Goal: Transaction & Acquisition: Purchase product/service

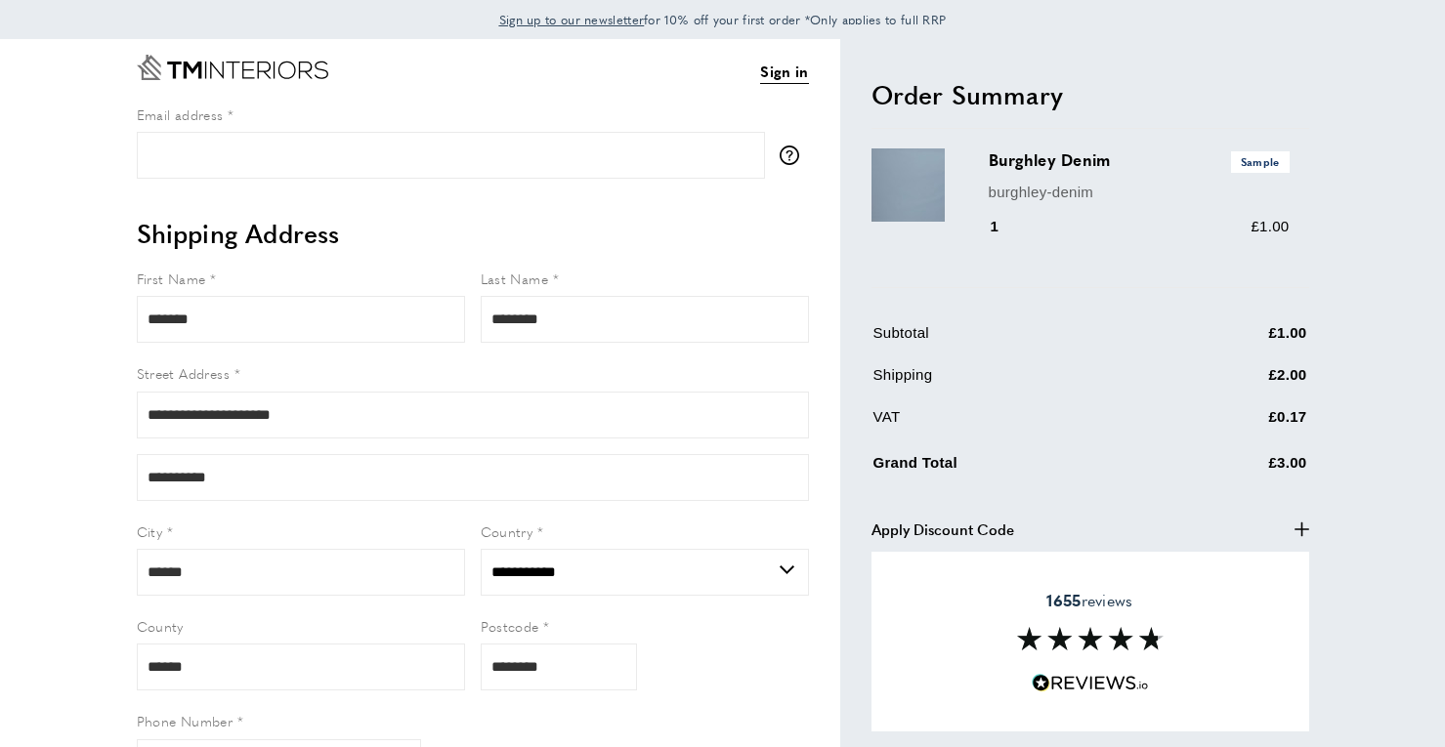
select select "**"
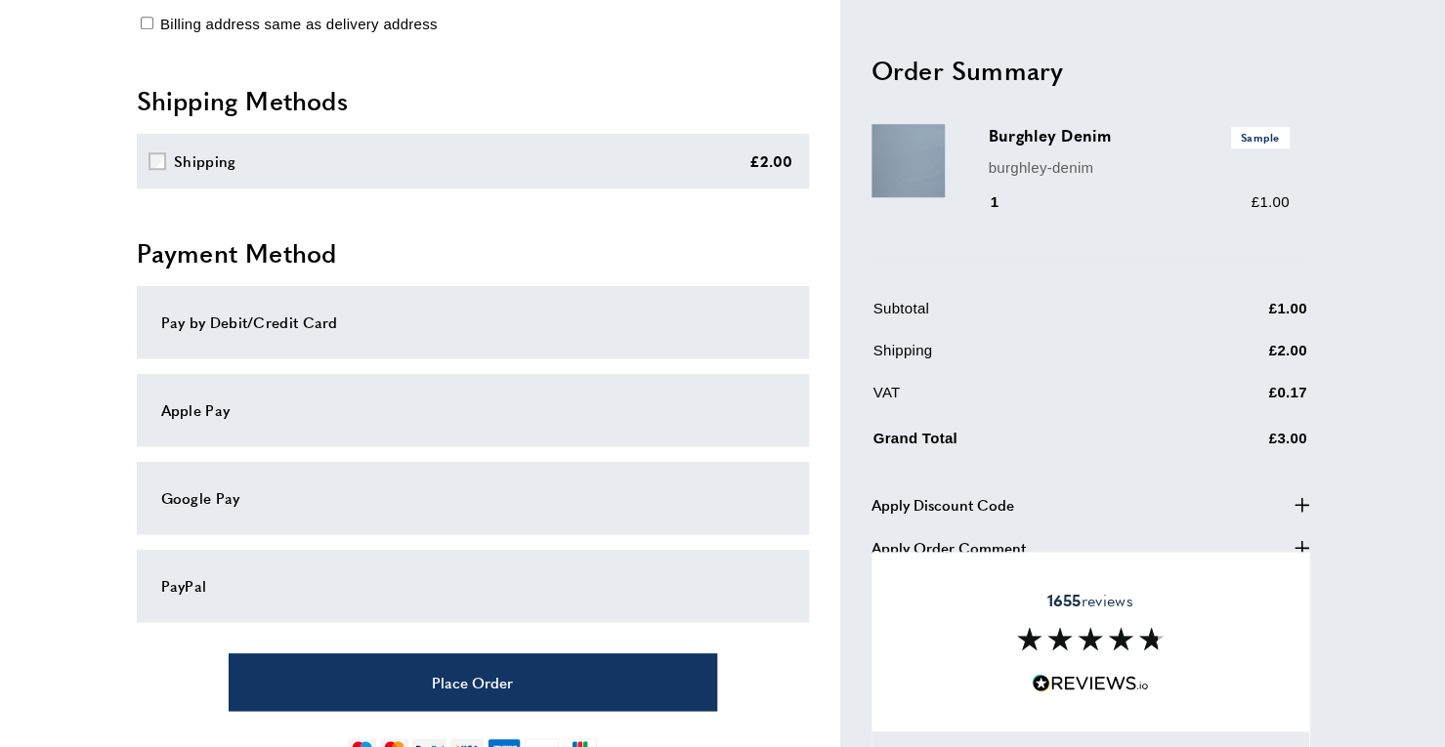
scroll to position [803, 0]
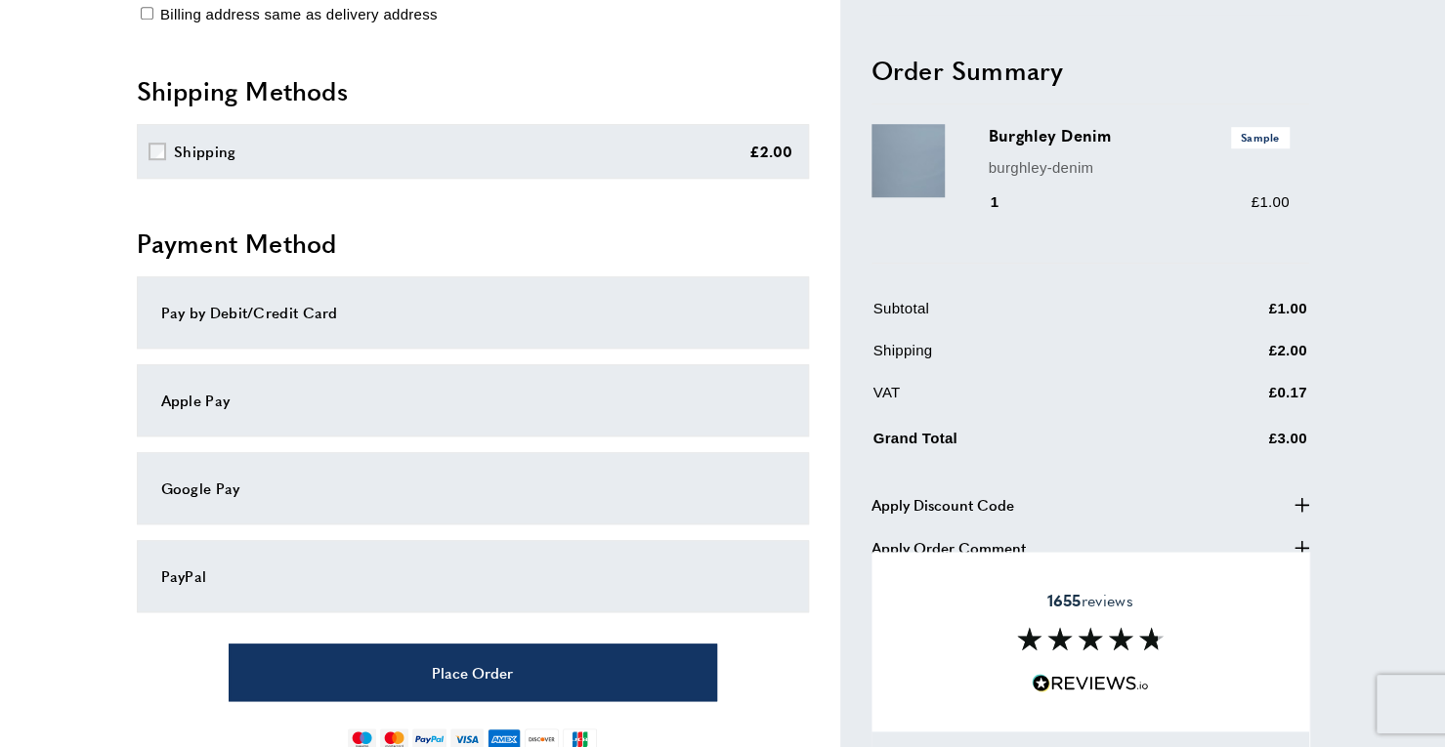
click at [179, 571] on div "PayPal" at bounding box center [472, 576] width 623 height 23
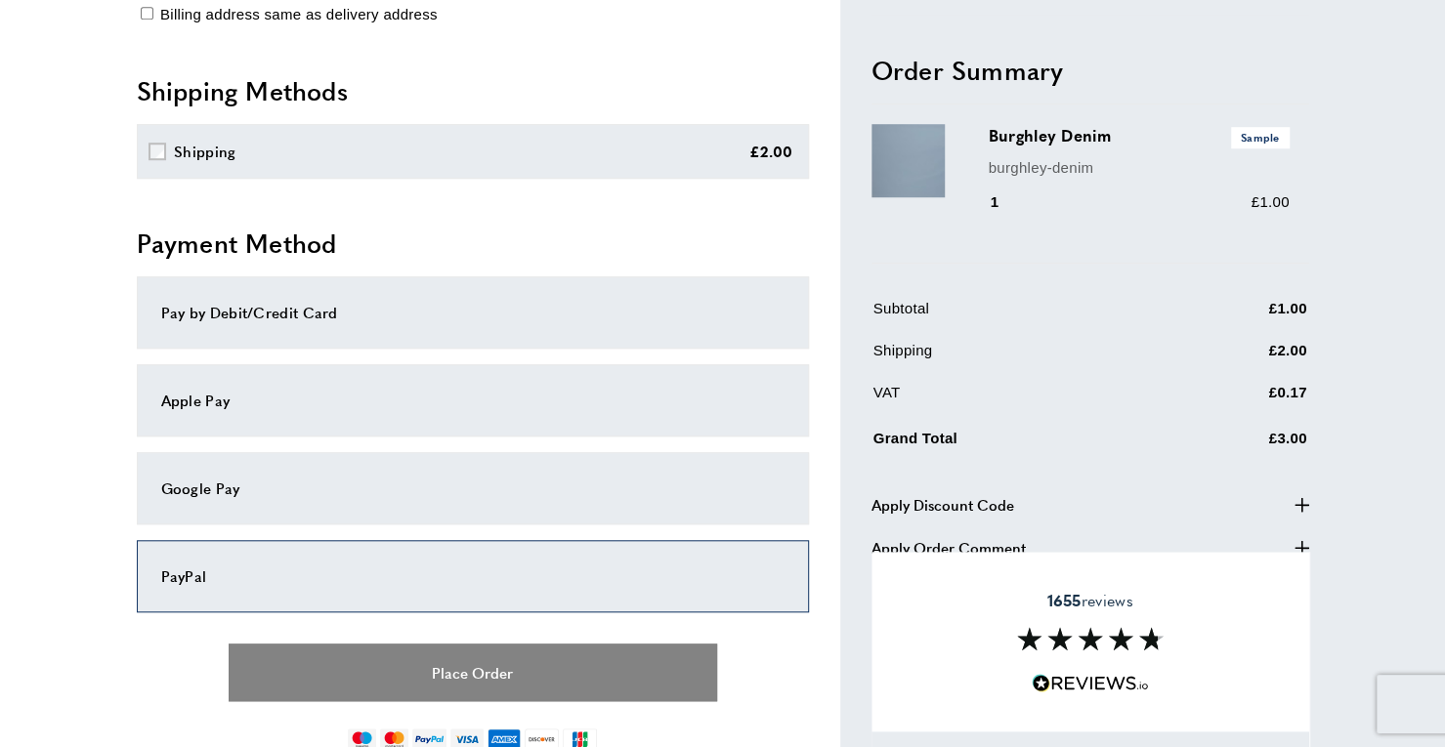
click at [445, 665] on button "Place Order" at bounding box center [473, 673] width 488 height 58
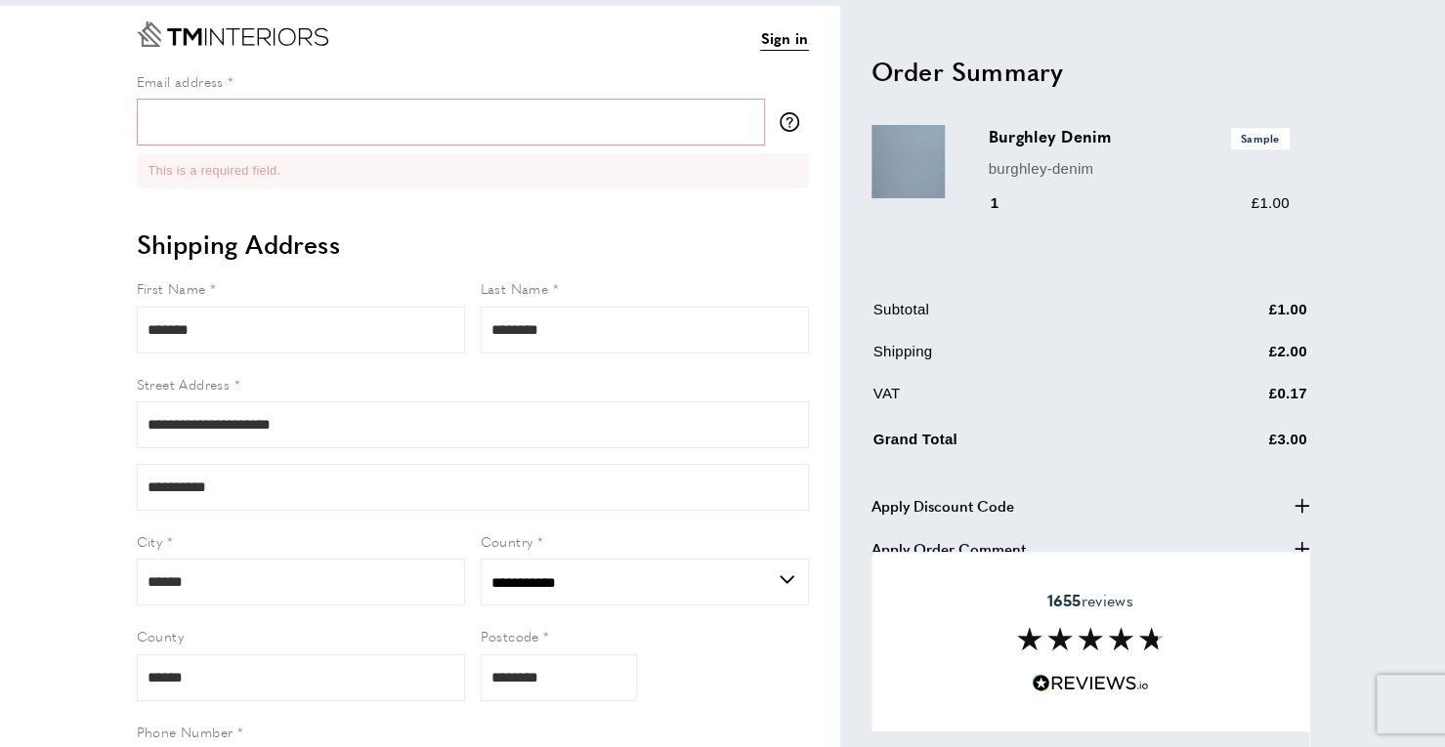
scroll to position [0, 0]
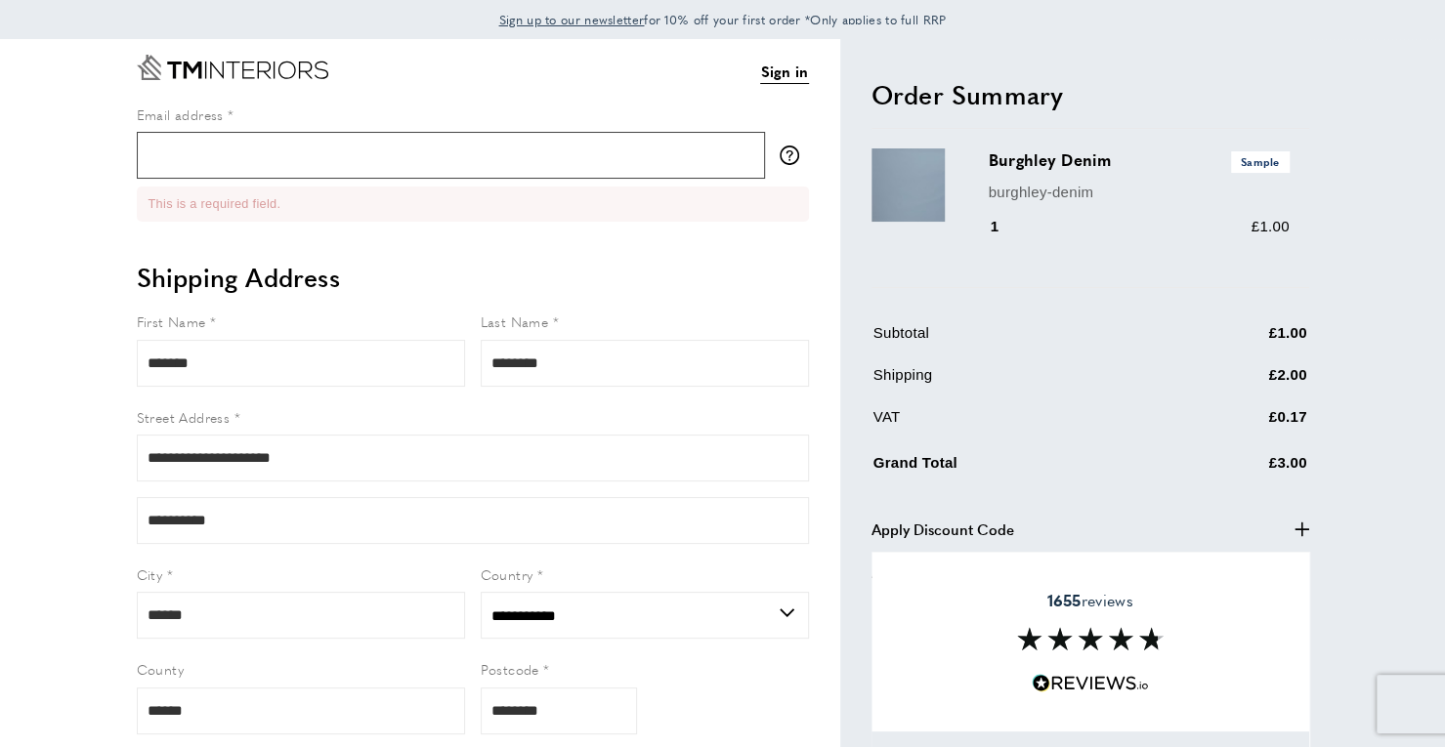
click at [172, 153] on input "Email address" at bounding box center [451, 155] width 628 height 47
type input "**********"
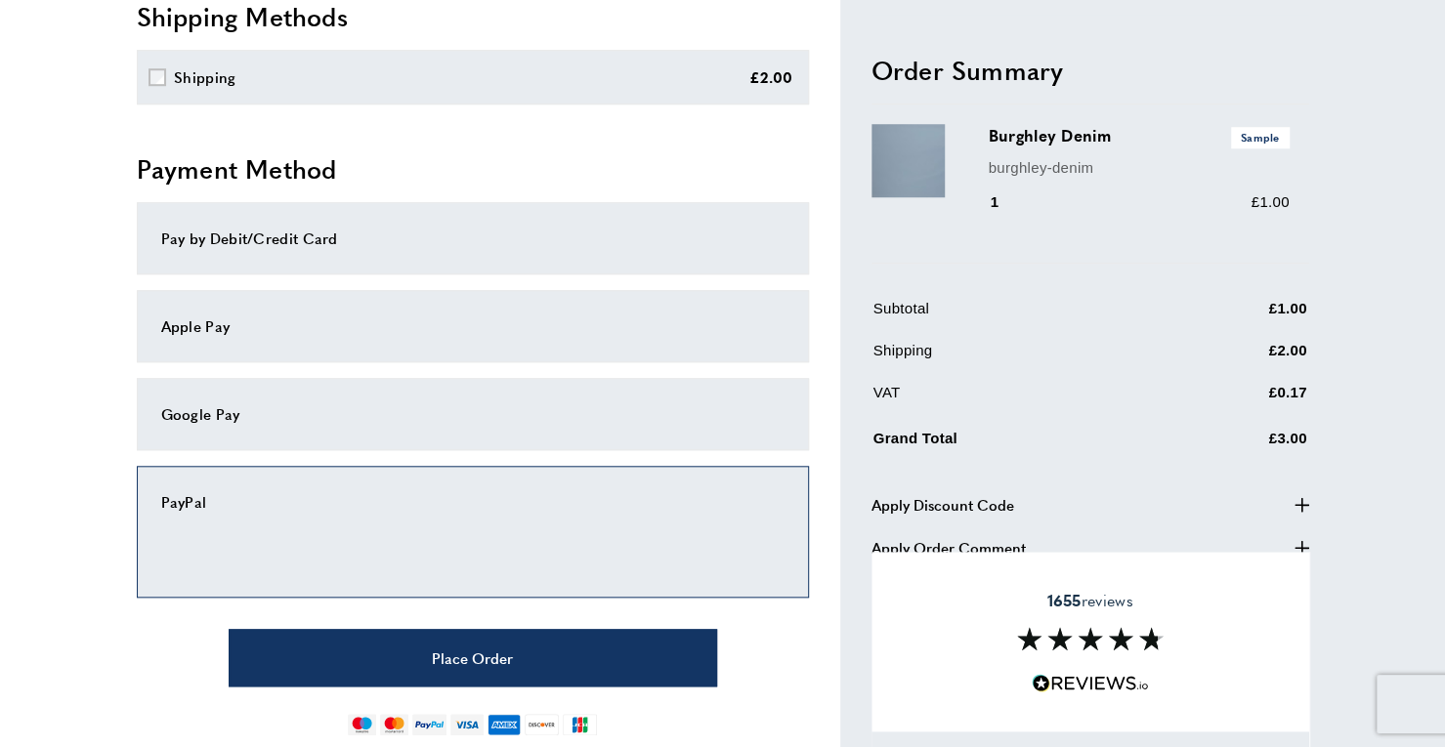
scroll to position [881, 0]
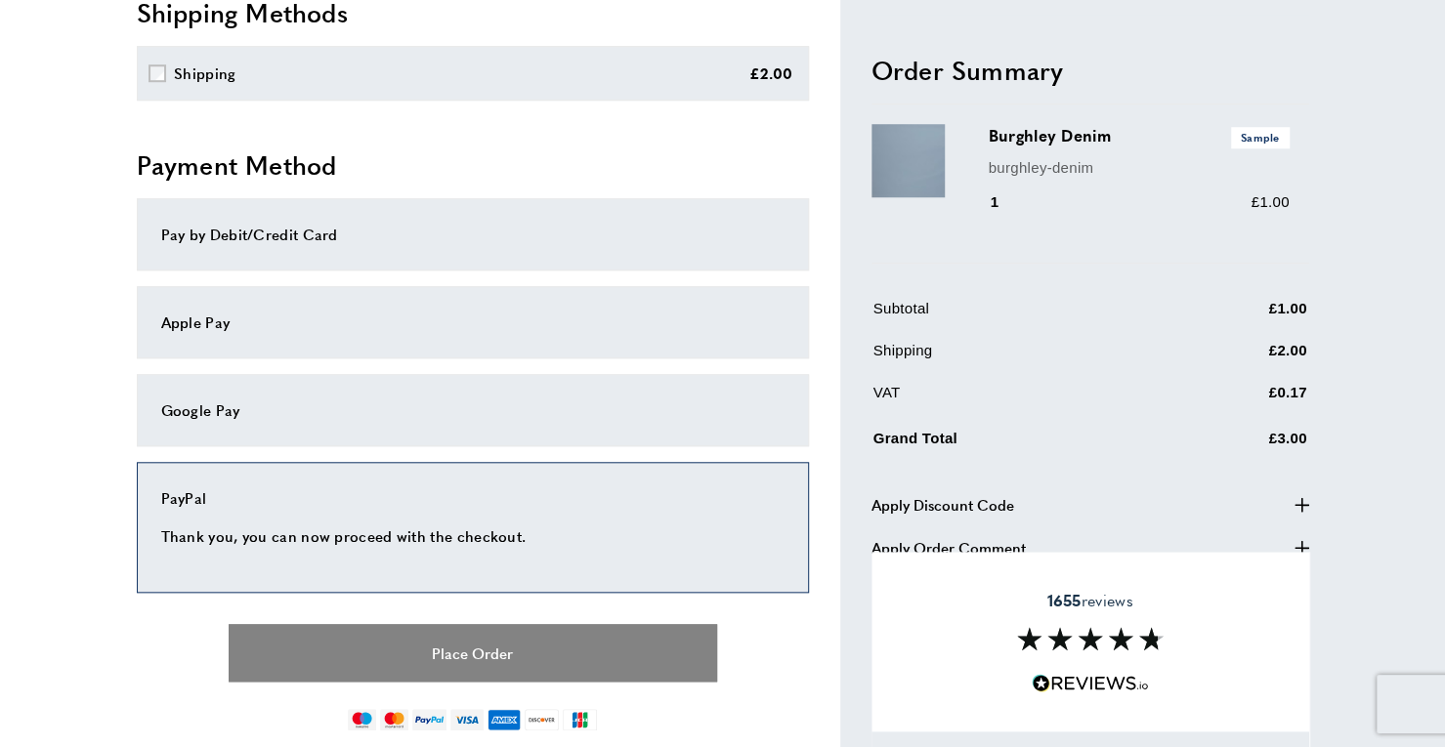
click at [443, 640] on button "Place Order" at bounding box center [473, 653] width 488 height 58
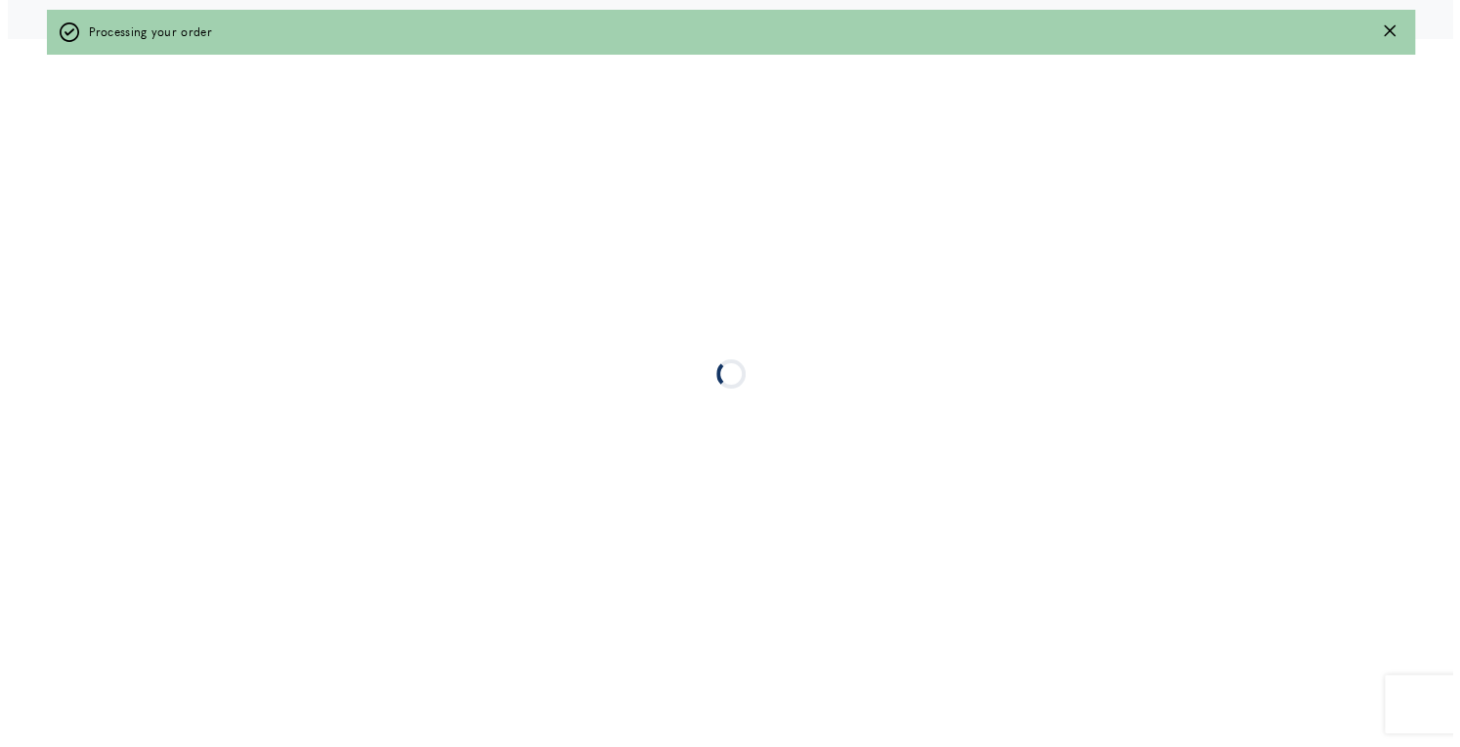
scroll to position [0, 0]
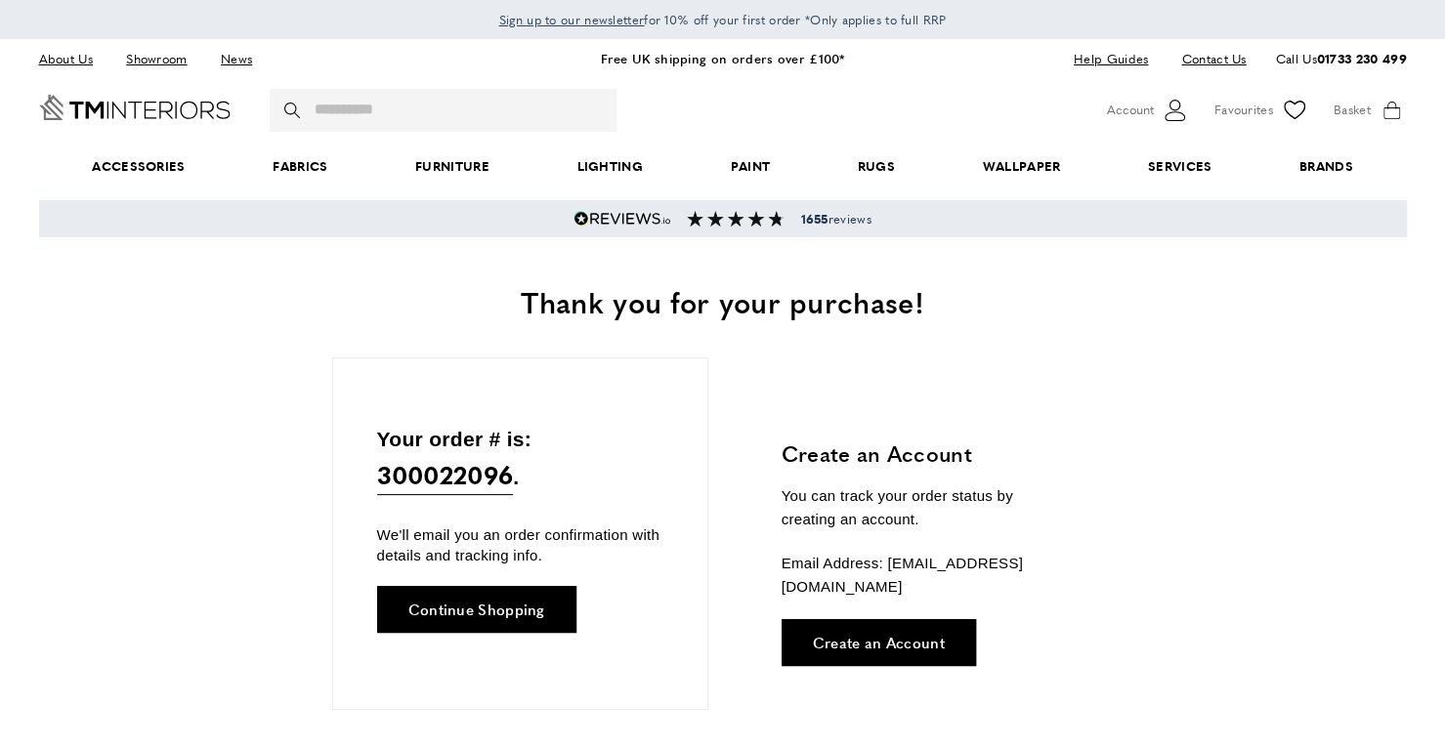
scroll to position [0, 275]
